Goal: Task Accomplishment & Management: Use online tool/utility

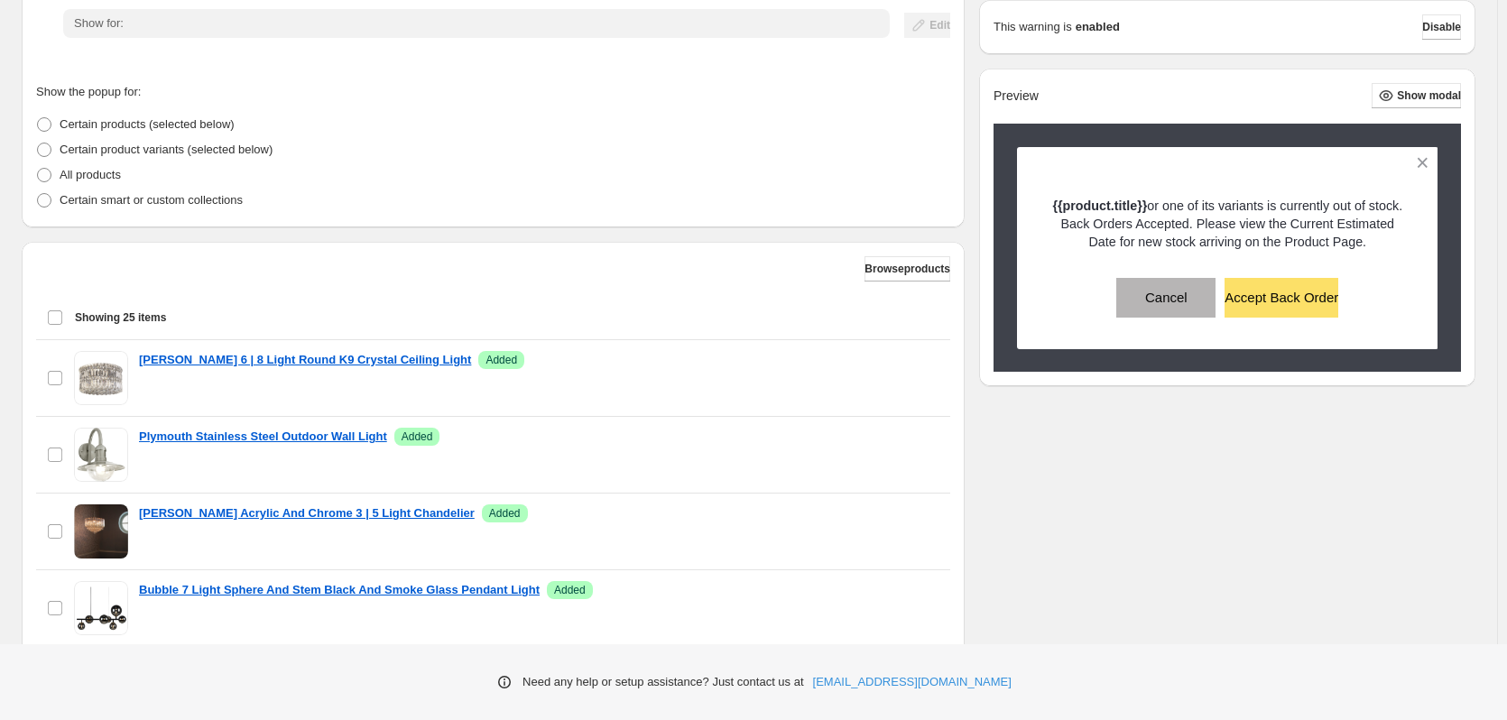
scroll to position [360, 0]
click at [890, 272] on span "Browse products" at bounding box center [908, 268] width 86 height 14
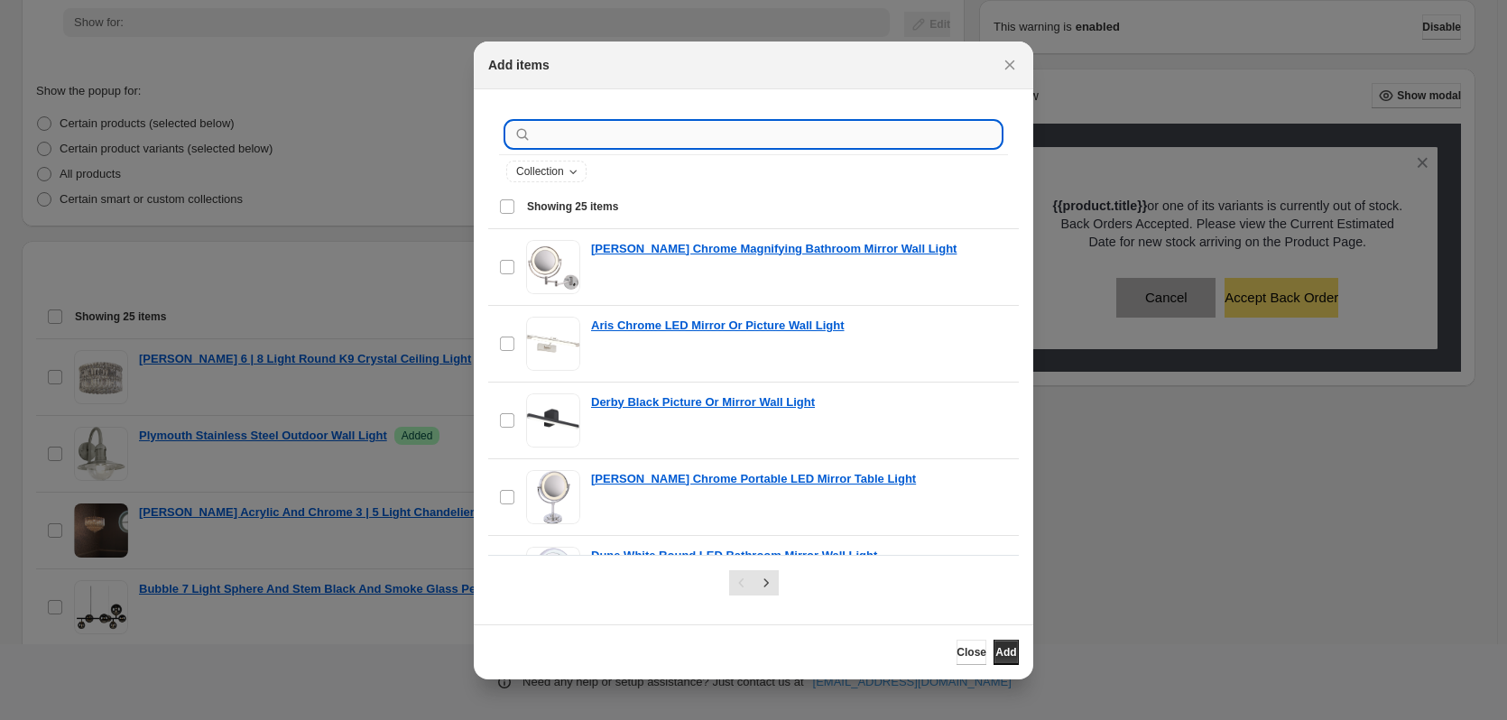
click at [588, 138] on input ":r1c:" at bounding box center [768, 134] width 466 height 25
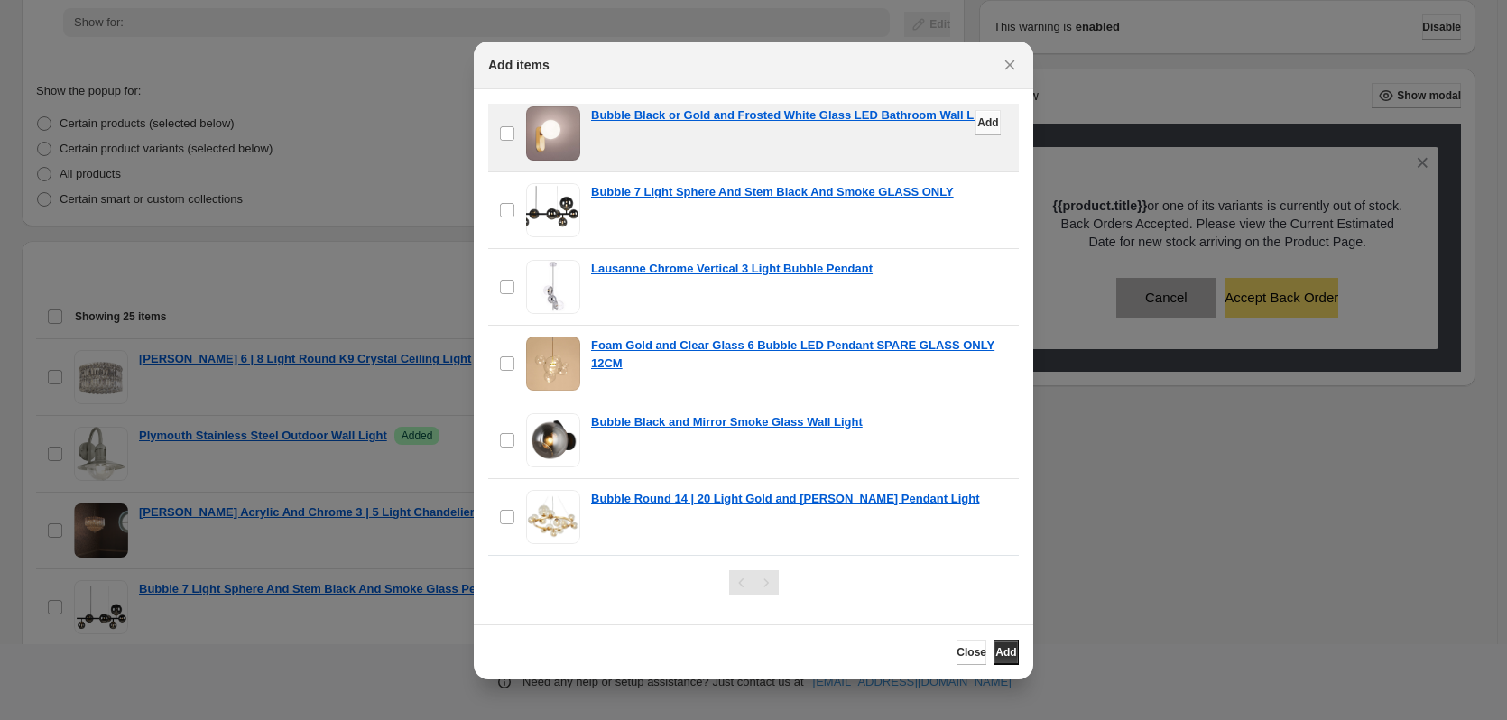
scroll to position [902, 0]
type input "******"
click at [976, 132] on button "Add" at bounding box center [988, 121] width 25 height 25
click at [1013, 63] on icon "Close" at bounding box center [1010, 65] width 18 height 18
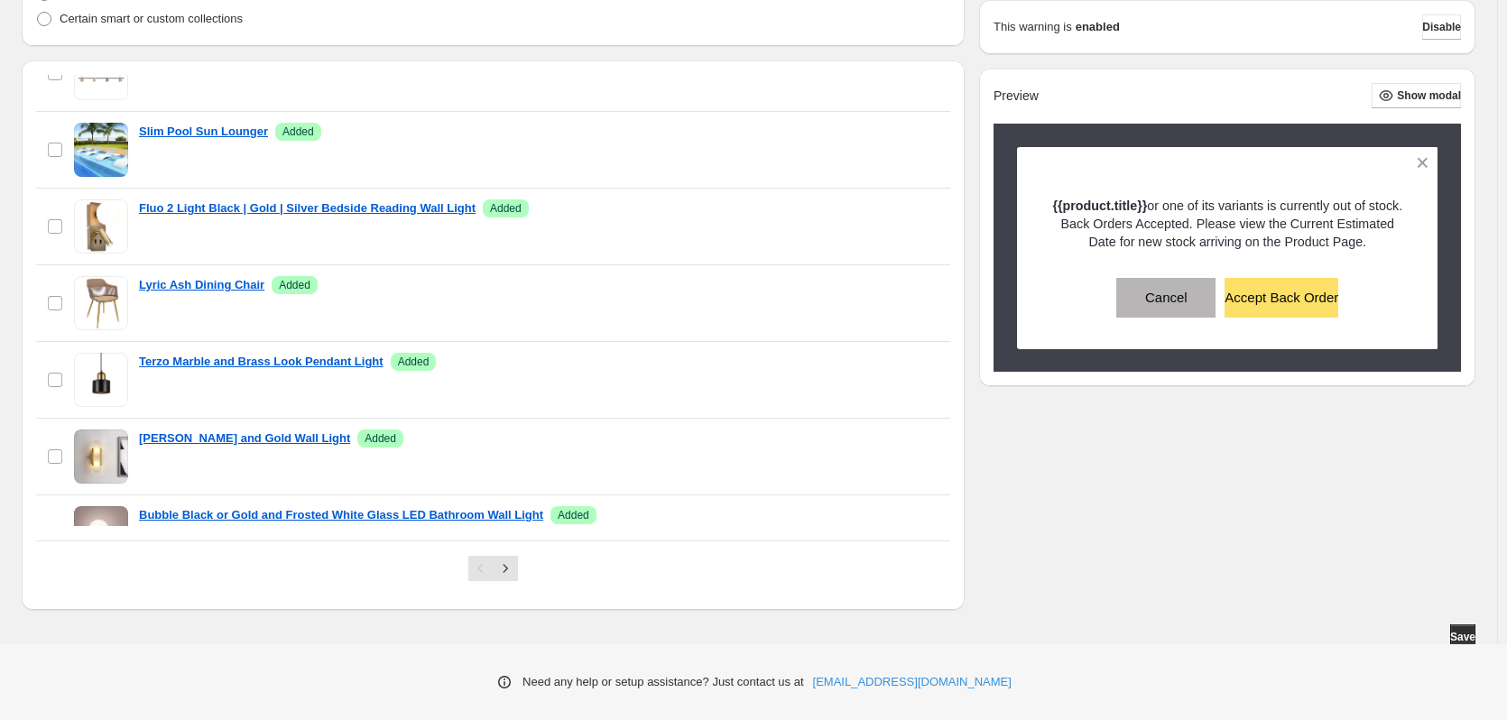
scroll to position [1626, 0]
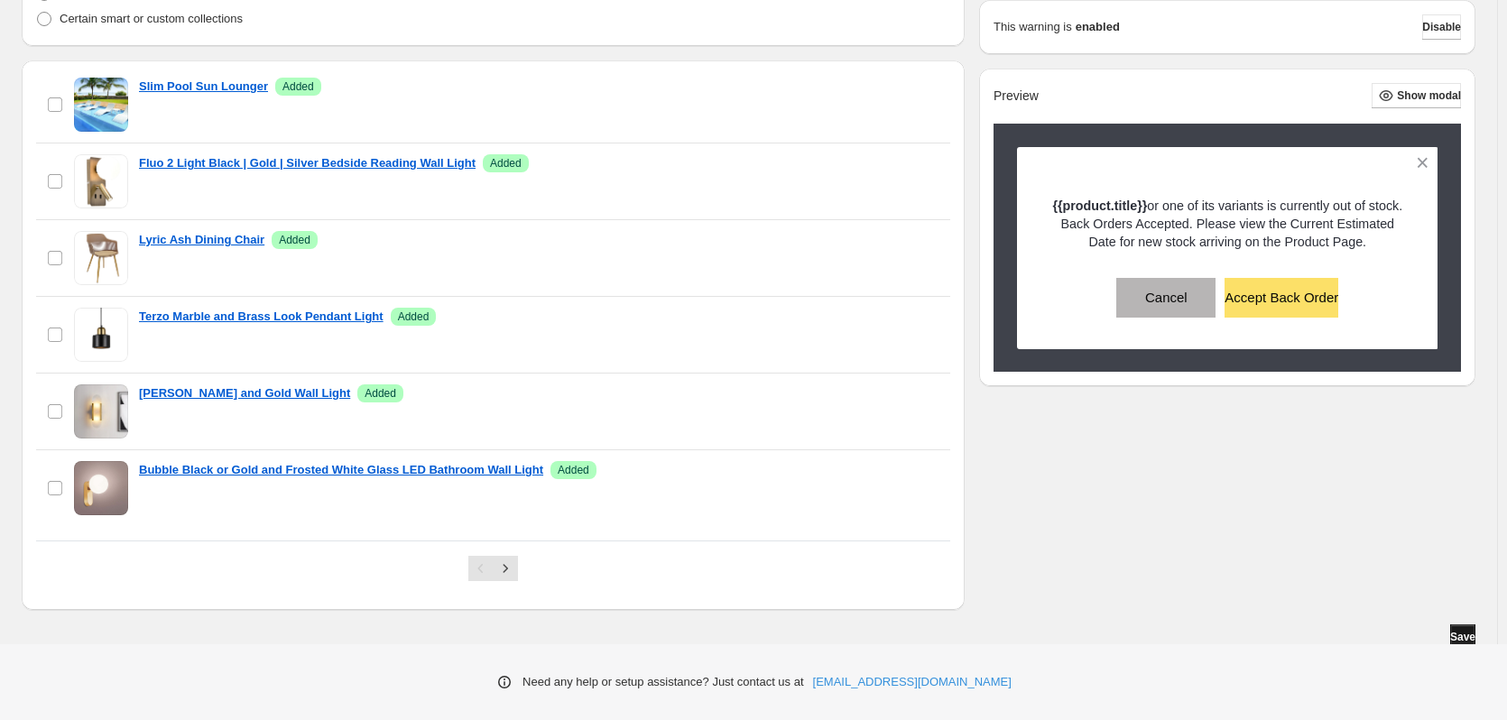
click at [1461, 642] on span "Save" at bounding box center [1462, 637] width 25 height 14
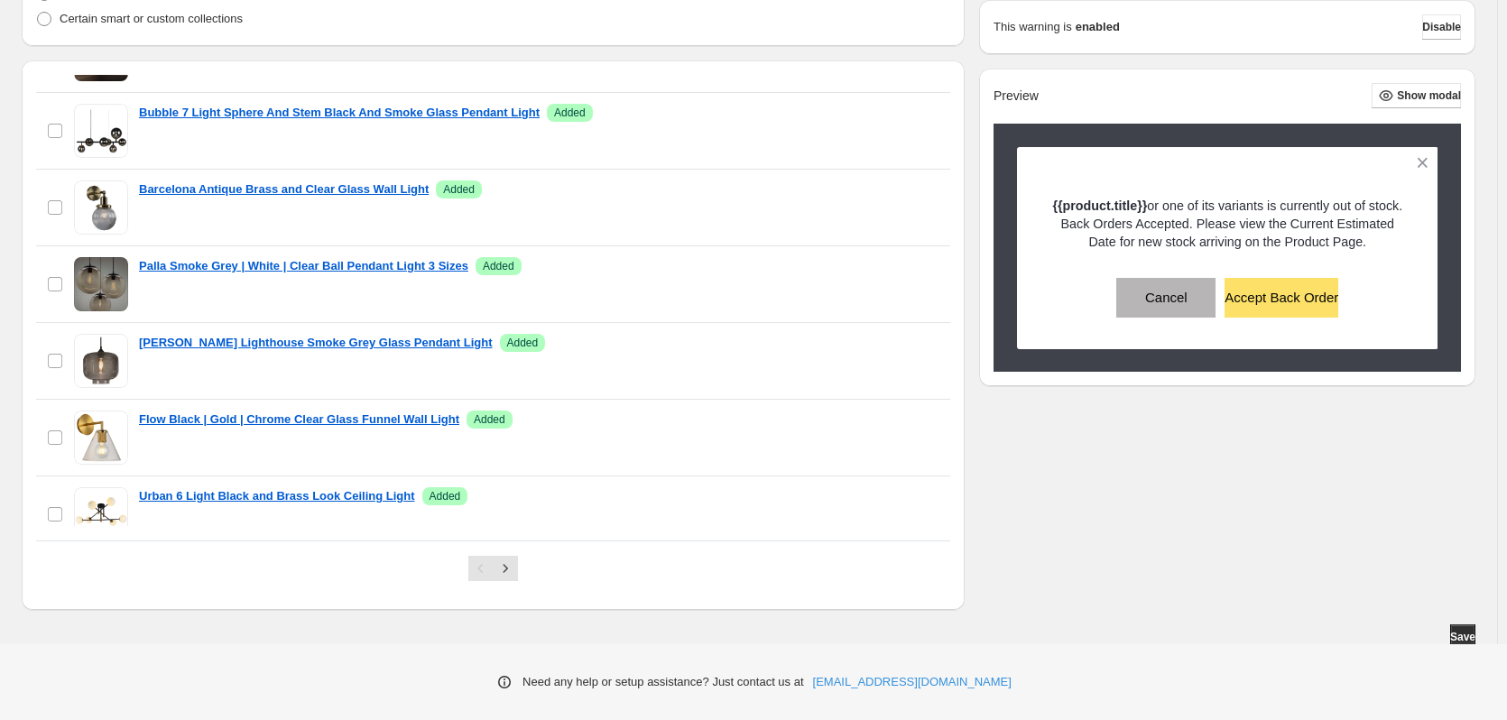
scroll to position [0, 0]
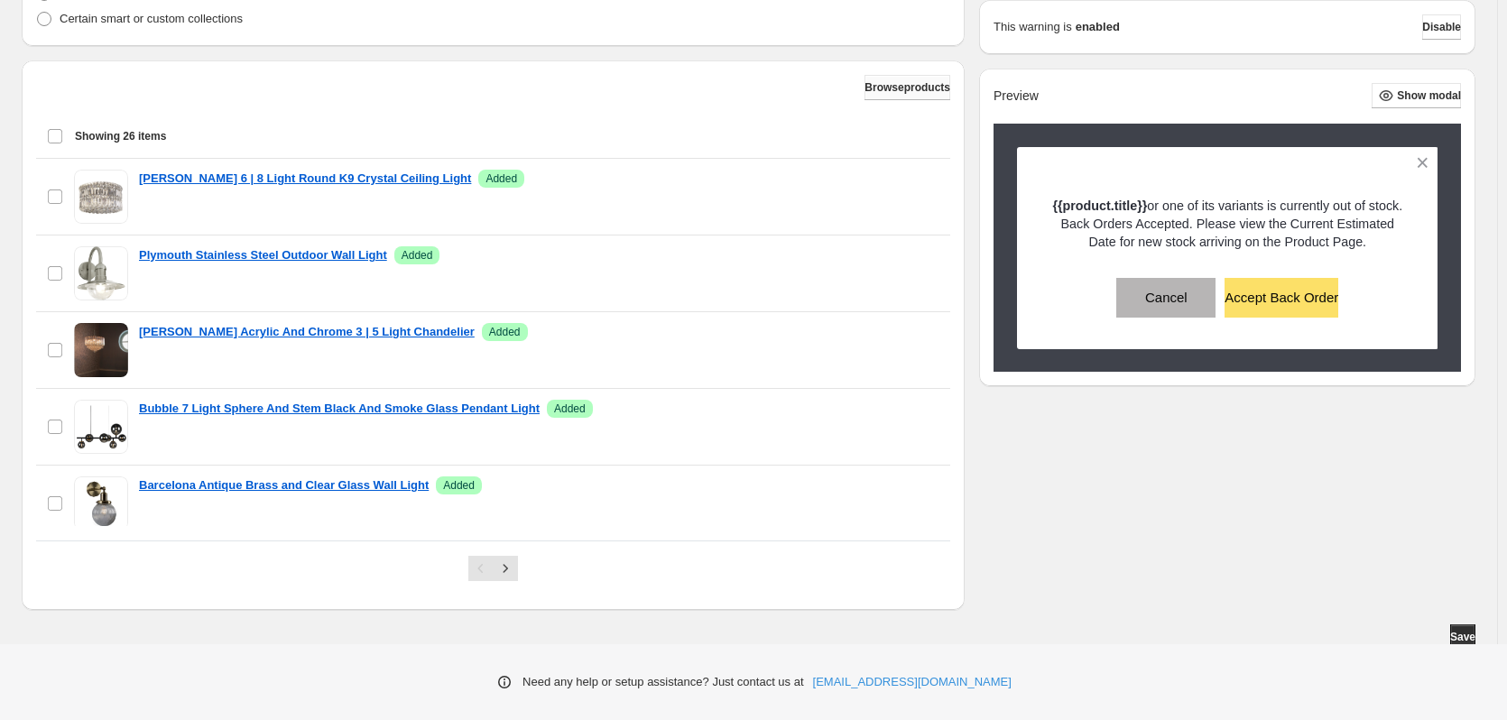
click at [916, 92] on span "Browse products" at bounding box center [908, 87] width 86 height 14
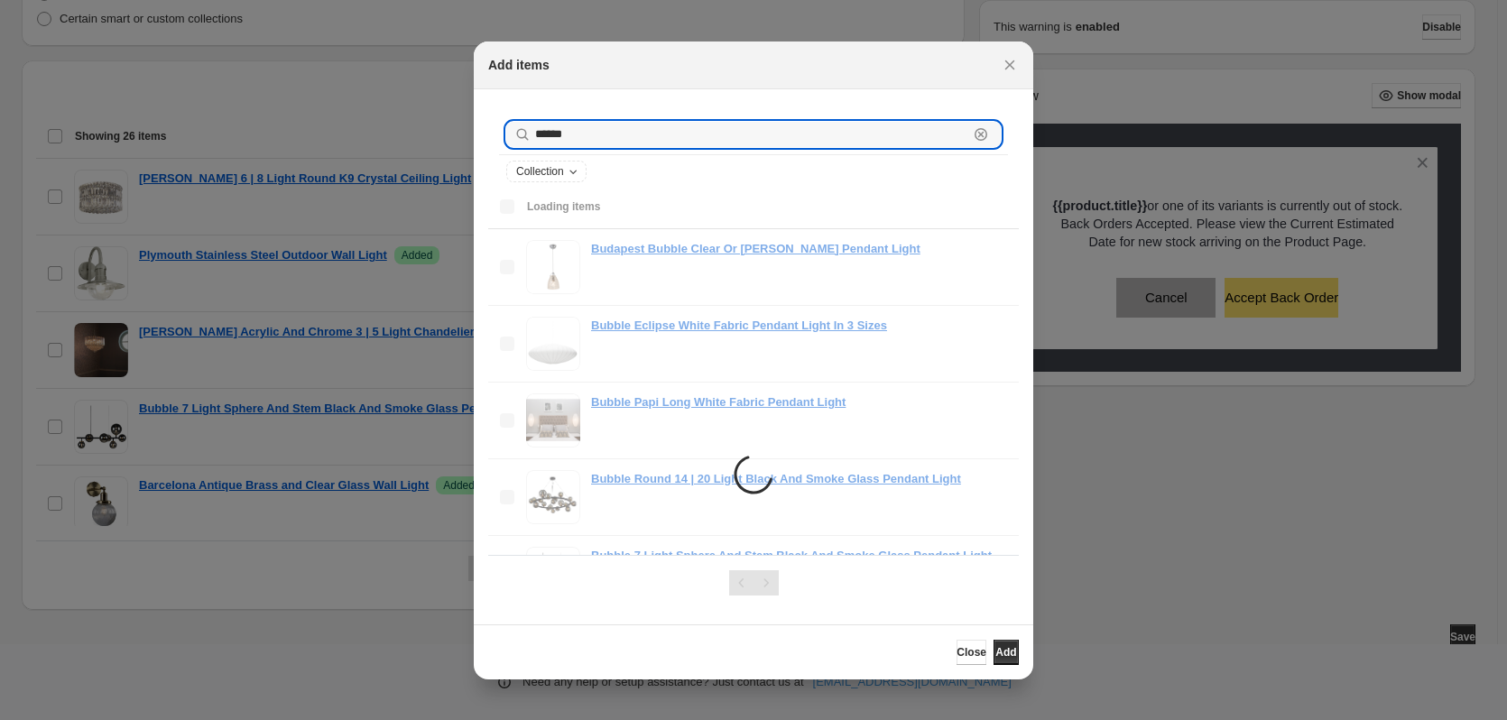
drag, startPoint x: 618, startPoint y: 139, endPoint x: 460, endPoint y: 146, distance: 158.1
click at [460, 719] on div "Add items ****** Clear Collection Loading items Select all 18 items Loading ite…" at bounding box center [753, 726] width 1507 height 0
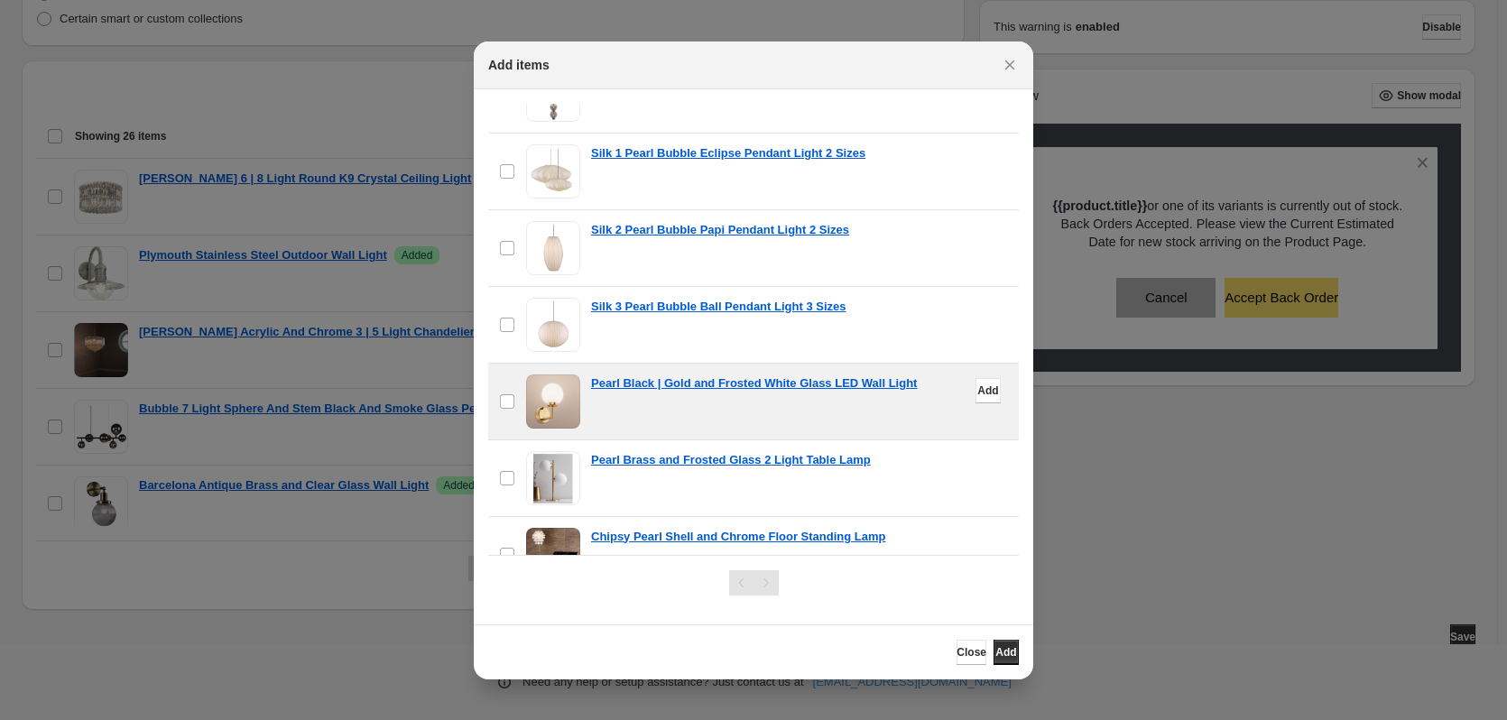
scroll to position [248, 0]
type input "*****"
click at [977, 398] on span "Add" at bounding box center [987, 391] width 21 height 14
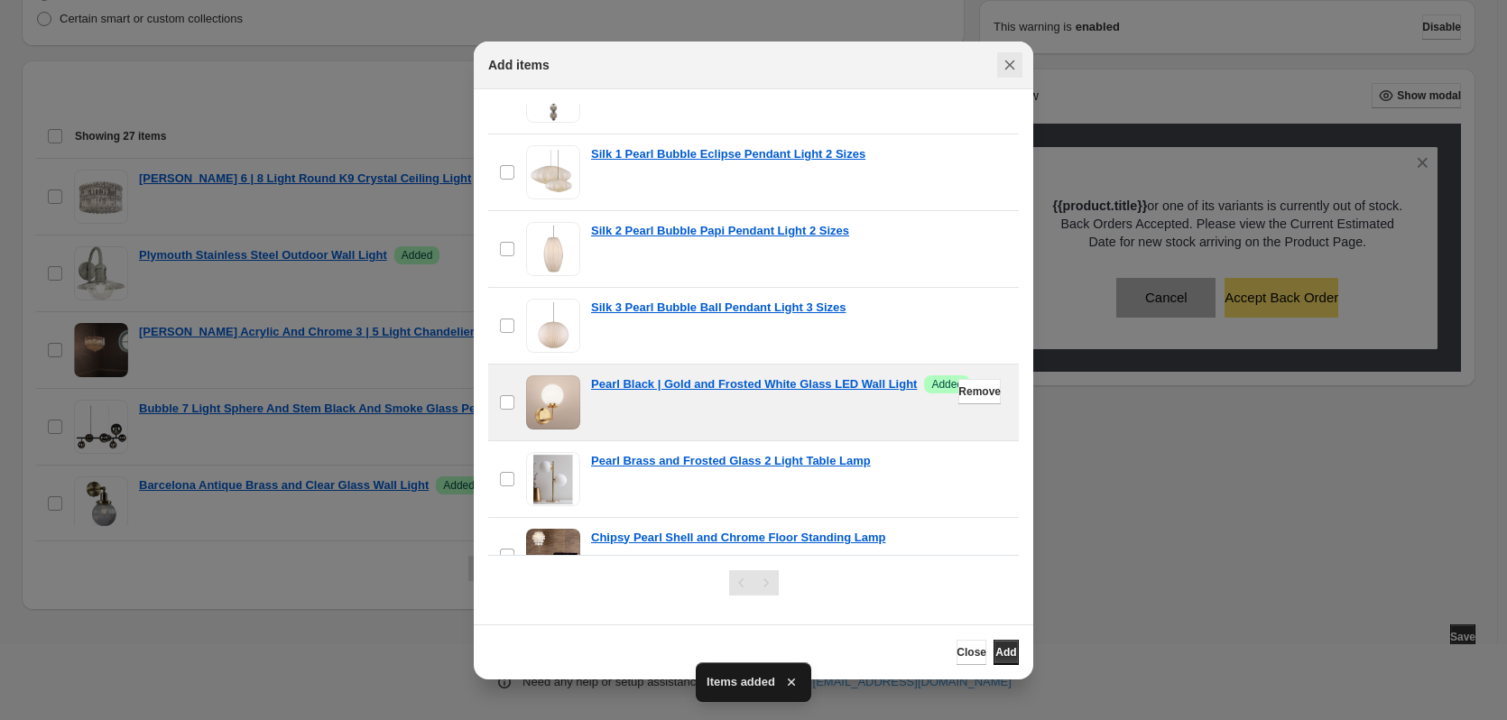
click at [1019, 67] on button "Close" at bounding box center [1009, 64] width 25 height 25
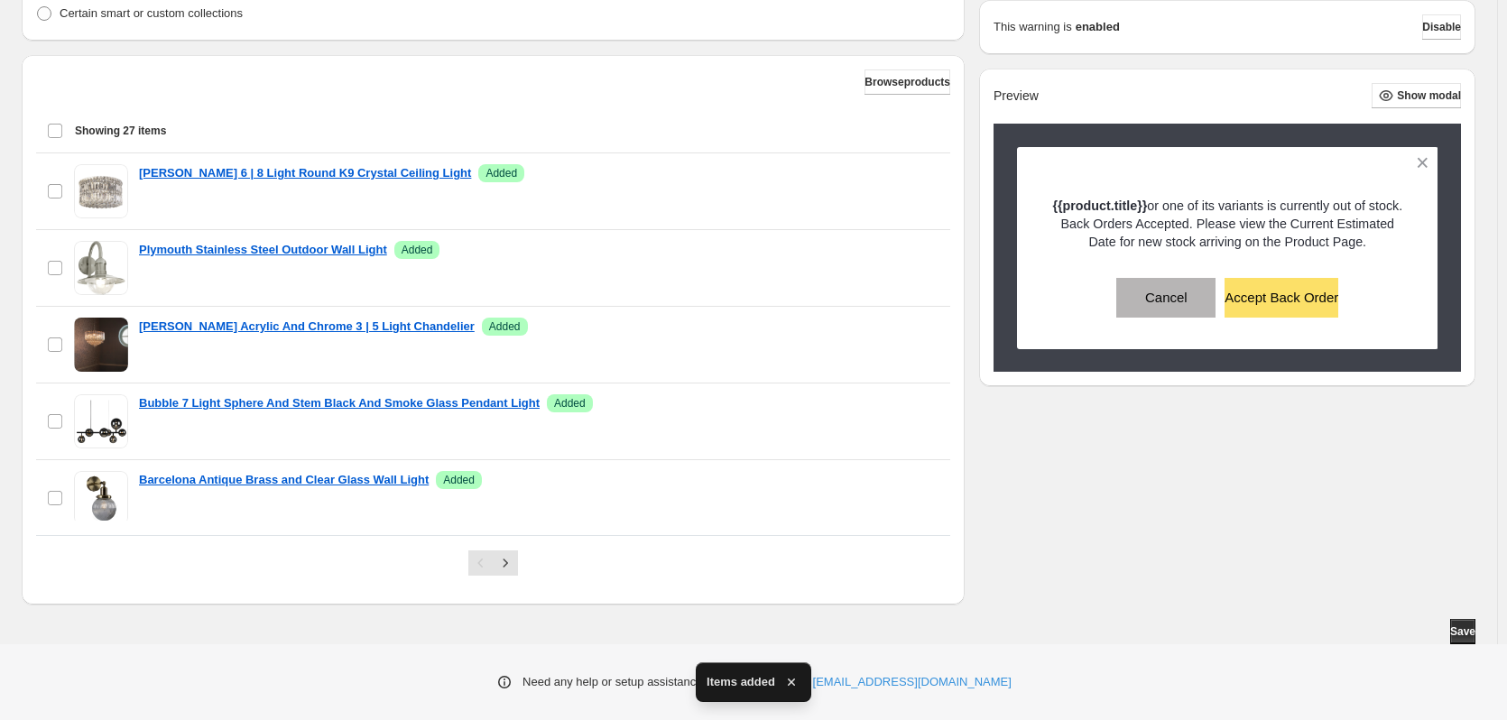
scroll to position [548, 0]
click at [1475, 634] on button "Save" at bounding box center [1462, 630] width 25 height 25
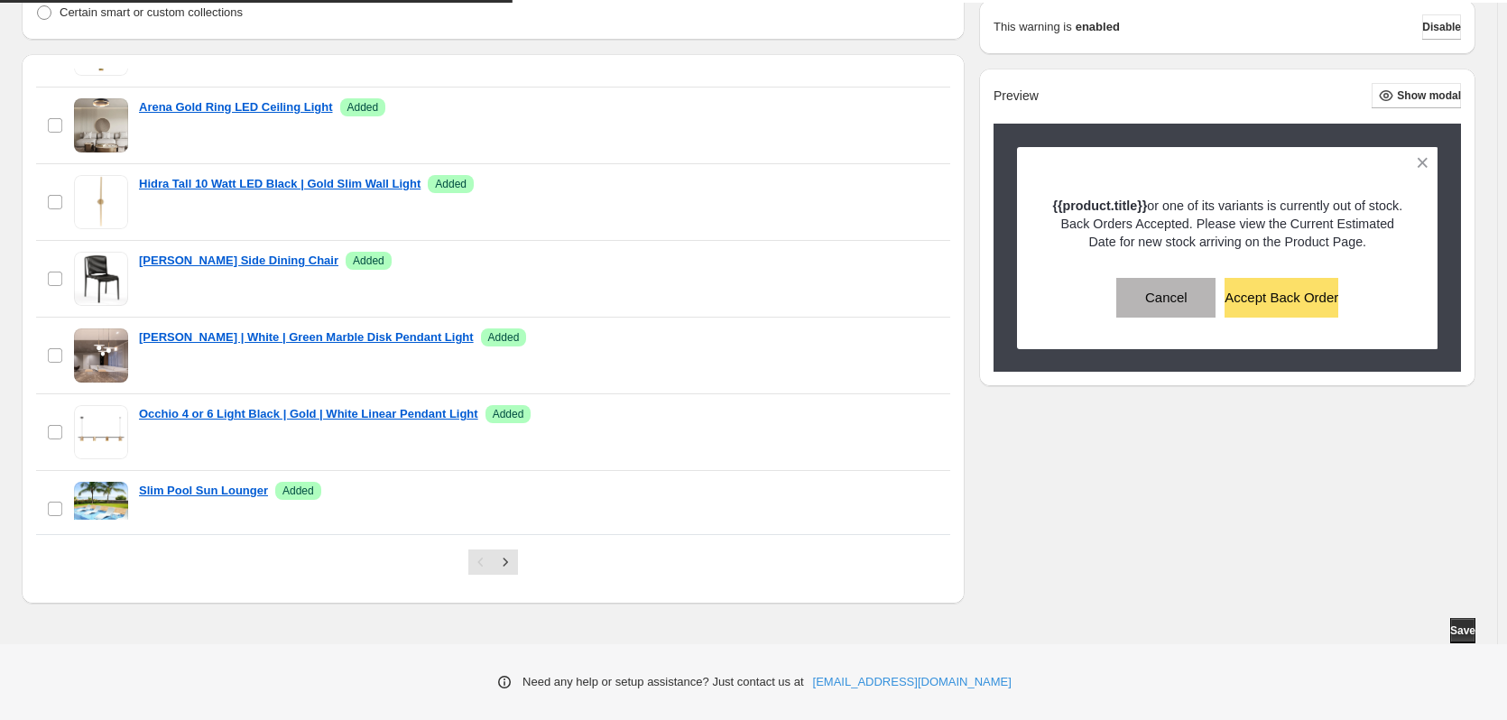
scroll to position [1703, 0]
